Goal: Information Seeking & Learning: Learn about a topic

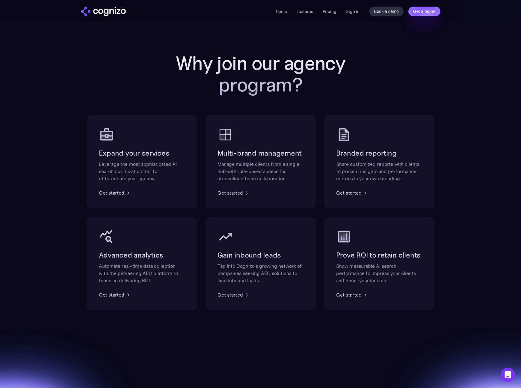
scroll to position [303, 0]
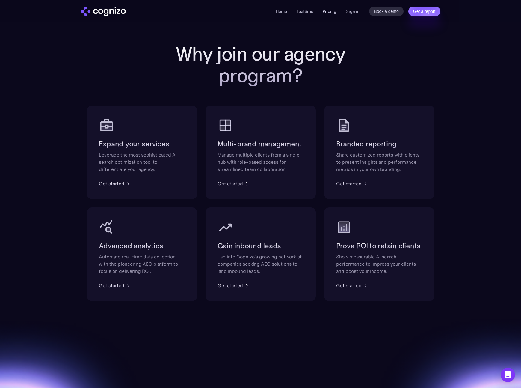
click at [328, 8] on li "Pricing" at bounding box center [330, 11] width 14 height 7
click at [329, 10] on link "Pricing" at bounding box center [330, 11] width 14 height 5
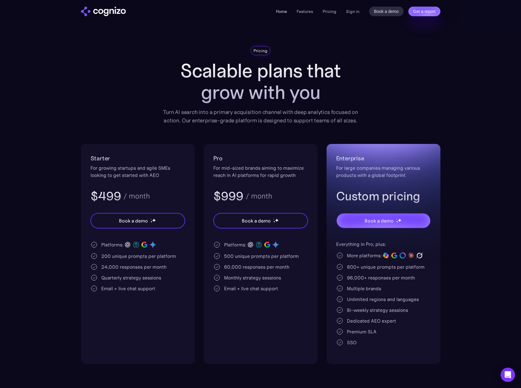
click at [281, 12] on link "Home" at bounding box center [281, 11] width 11 height 5
